Goal: Transaction & Acquisition: Purchase product/service

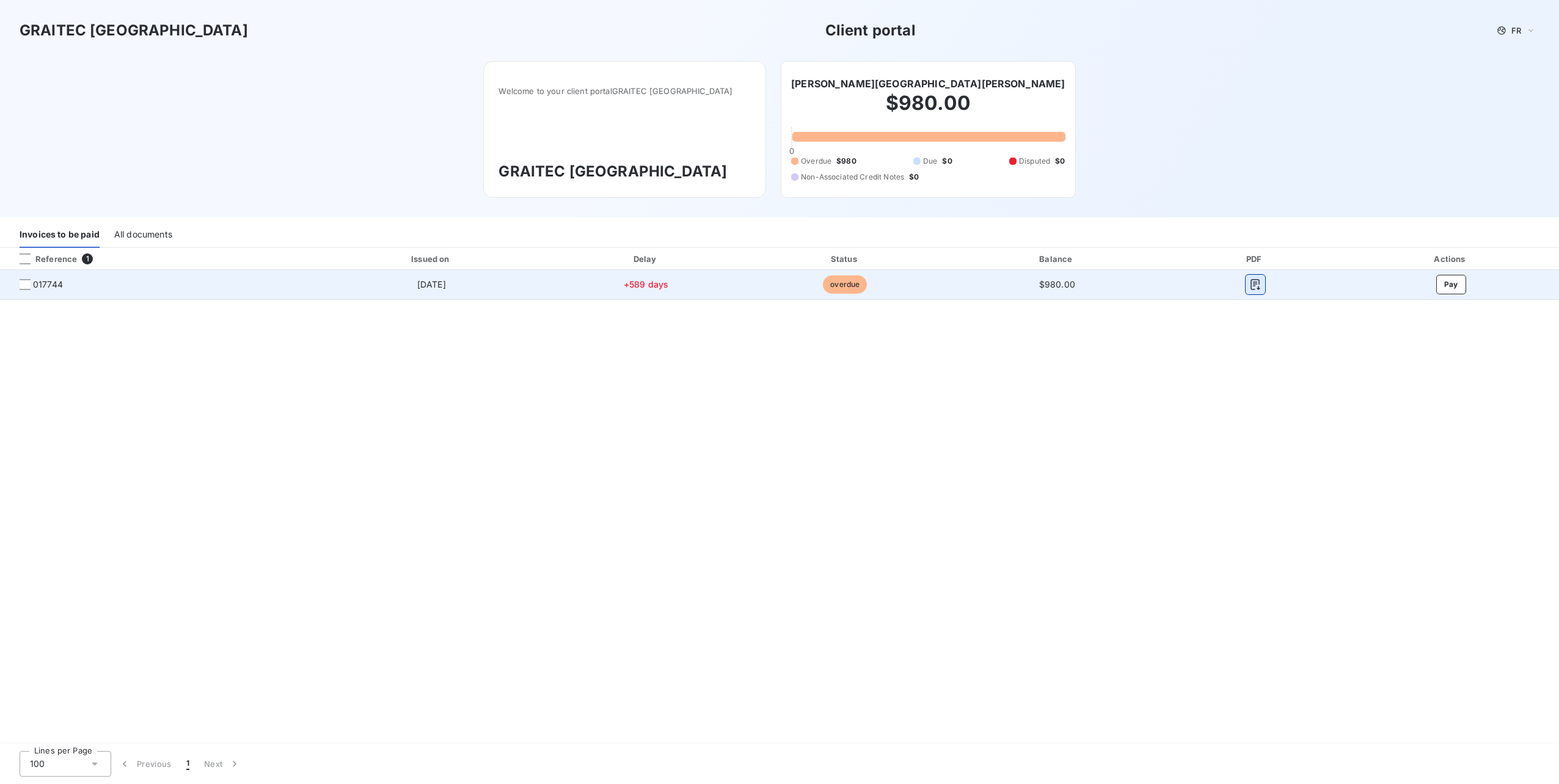
click at [1256, 289] on icon "button" at bounding box center [1255, 284] width 12 height 12
click at [1449, 280] on button "Pay" at bounding box center [1451, 285] width 30 height 20
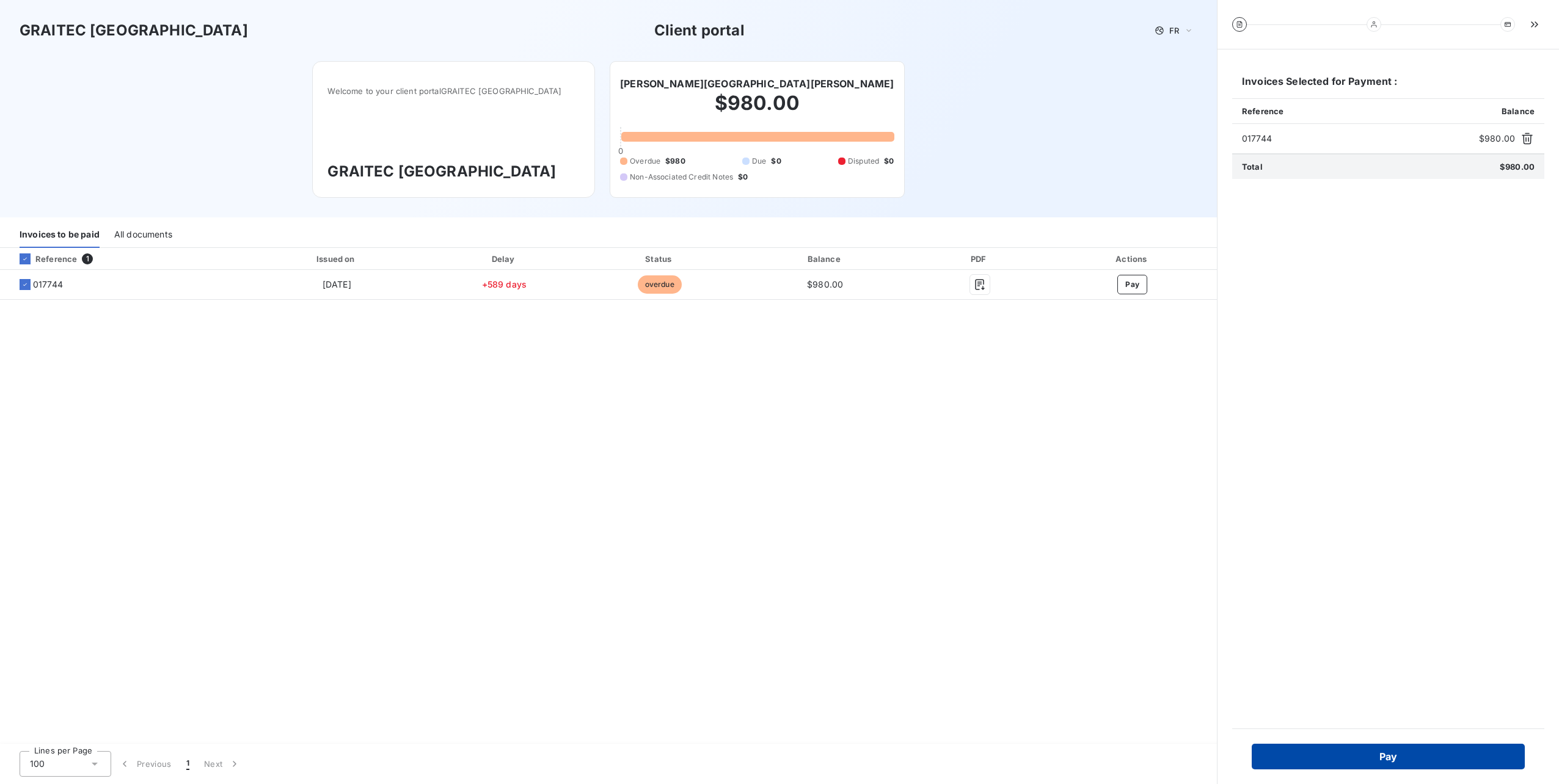
click at [1358, 750] on button "Pay" at bounding box center [1388, 756] width 273 height 25
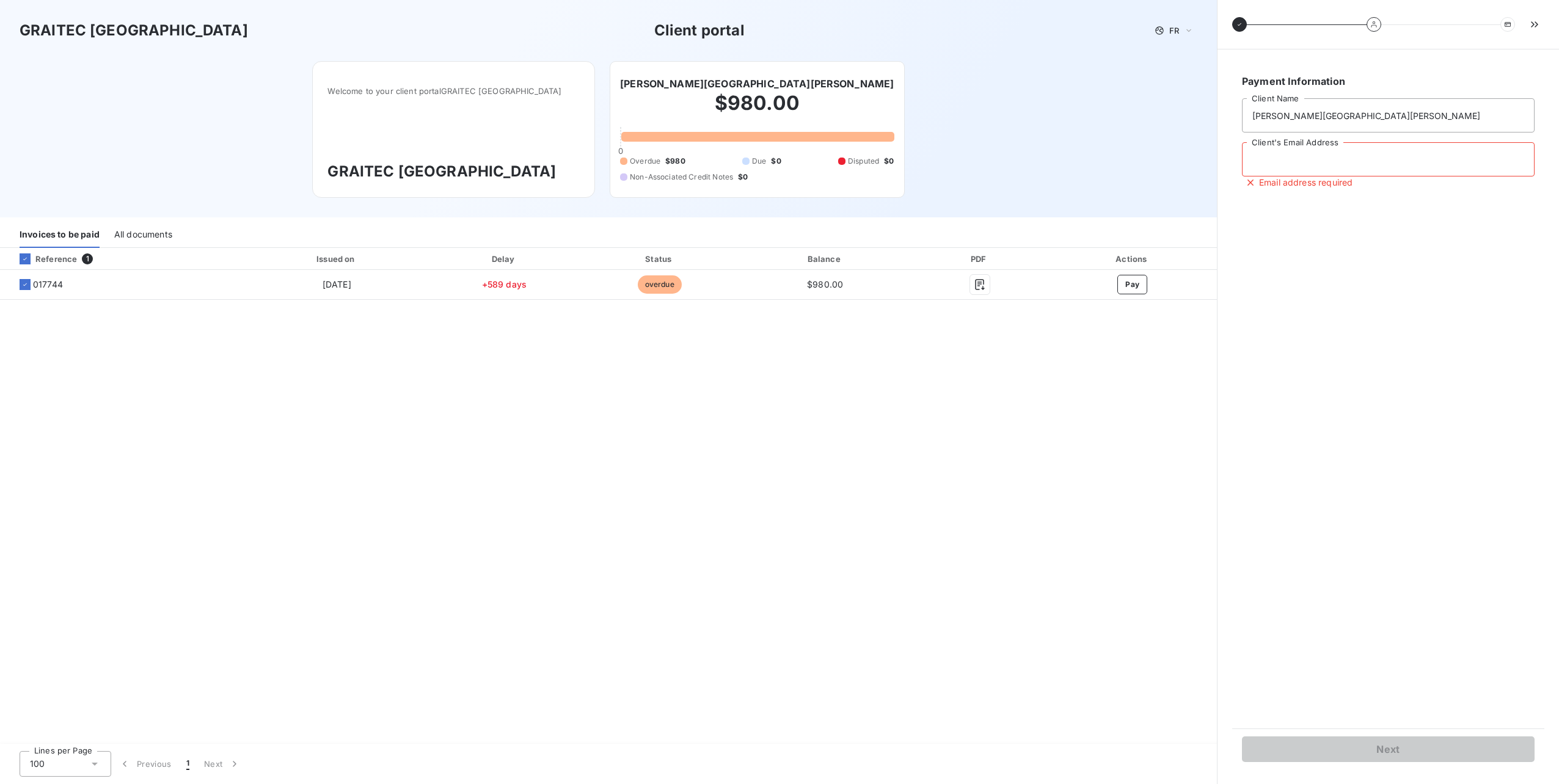
click at [1329, 159] on input "Client's Email Address" at bounding box center [1388, 159] width 293 height 34
type input "[EMAIL_ADDRESS][DOMAIN_NAME]"
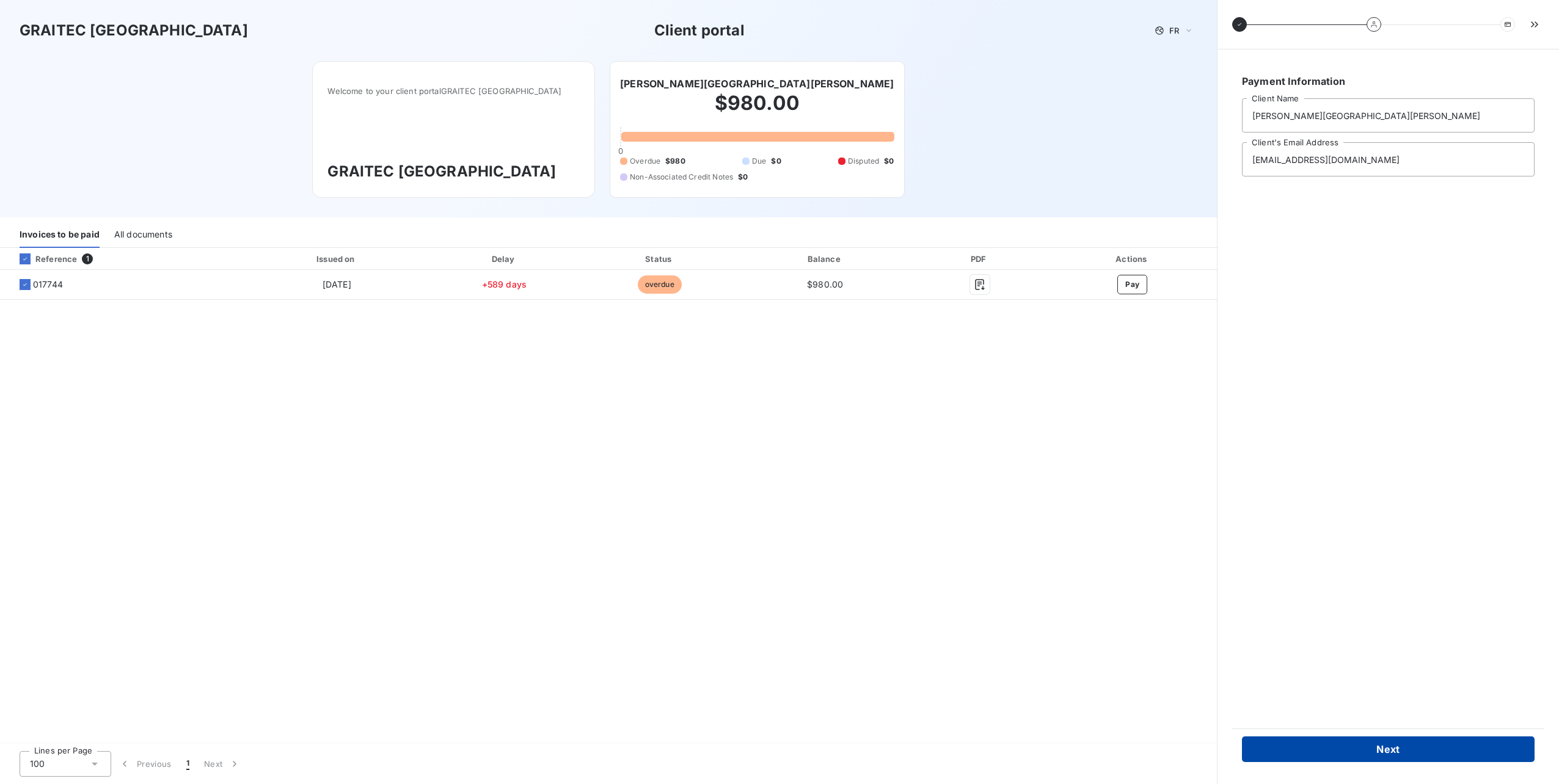
click at [1382, 741] on button "Next" at bounding box center [1388, 749] width 293 height 25
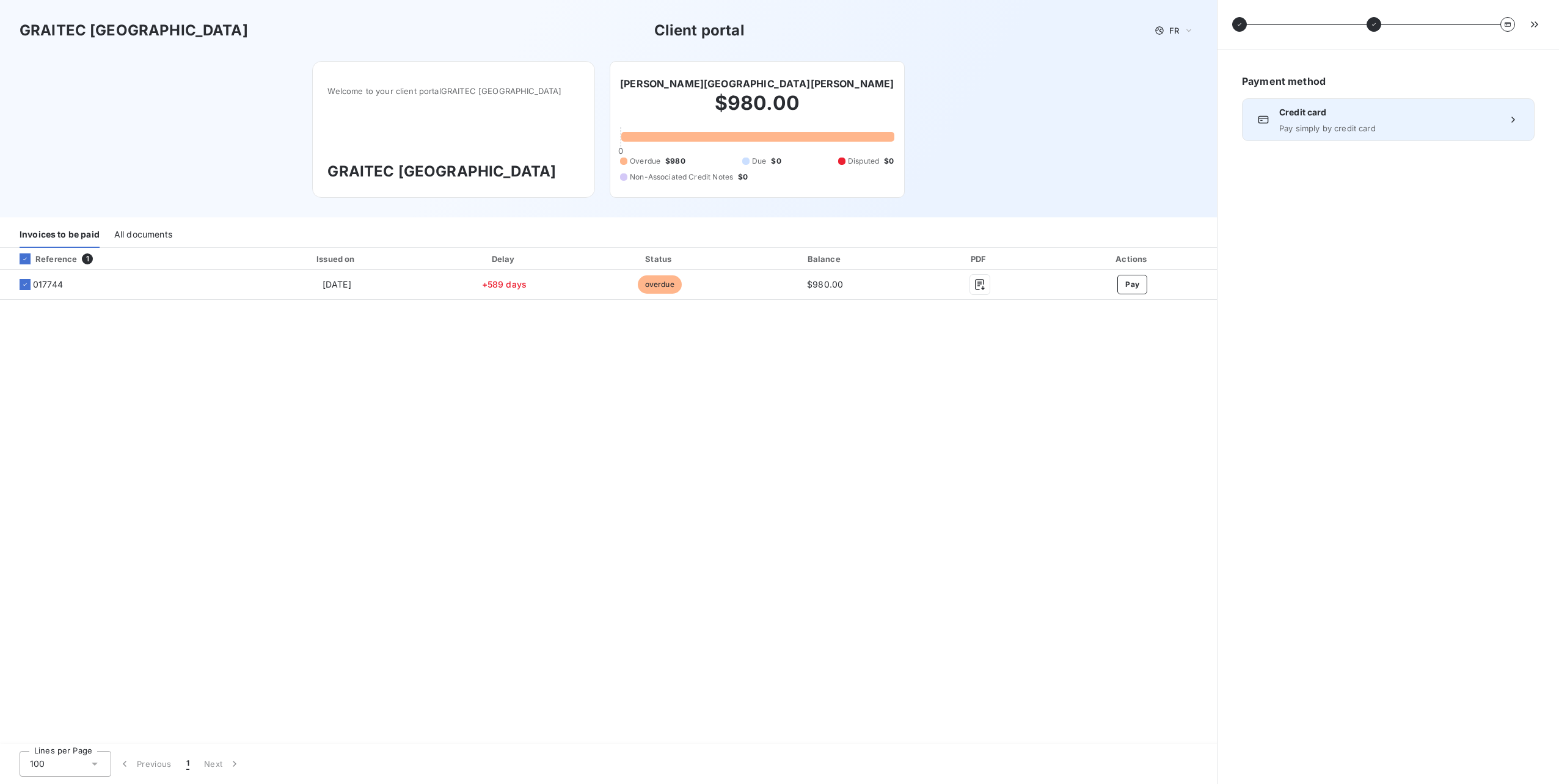
click at [1315, 125] on span "Pay simply by credit card" at bounding box center [1388, 128] width 218 height 10
